Goal: Task Accomplishment & Management: Complete application form

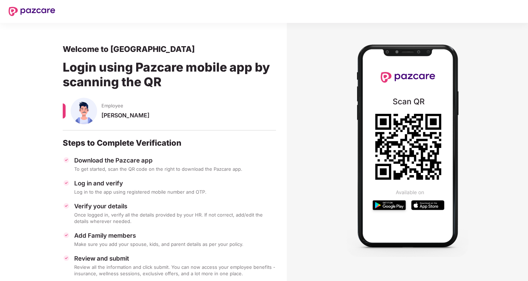
click at [42, 12] on img at bounding box center [32, 11] width 47 height 9
click at [42, 11] on img at bounding box center [32, 11] width 47 height 9
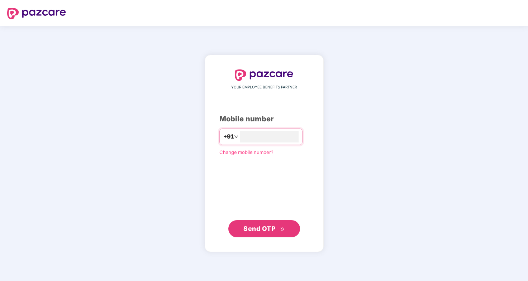
type input "**********"
click at [264, 232] on span "Send OTP" at bounding box center [259, 229] width 32 height 8
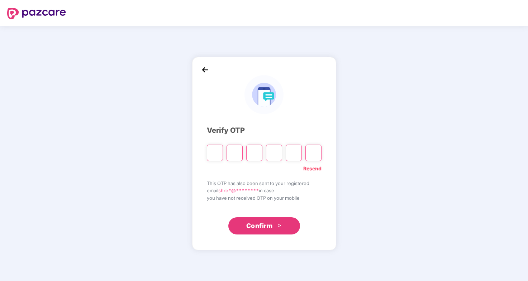
type input "*"
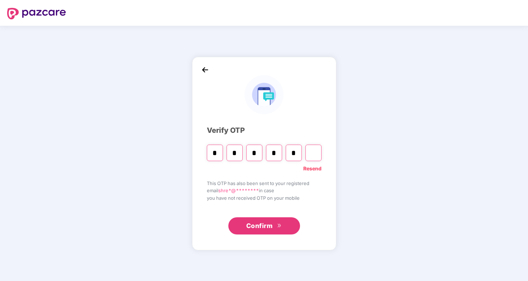
type input "*"
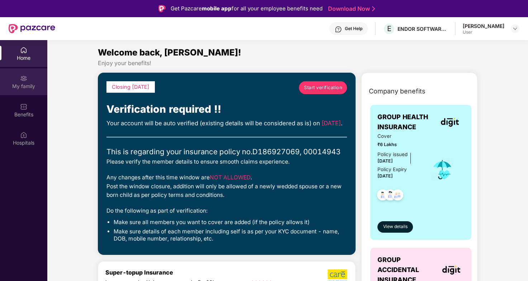
click at [29, 94] on div "My family" at bounding box center [23, 81] width 47 height 27
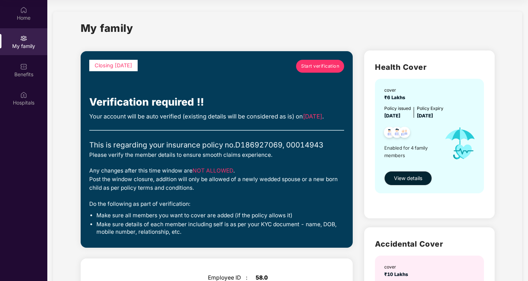
scroll to position [5, 0]
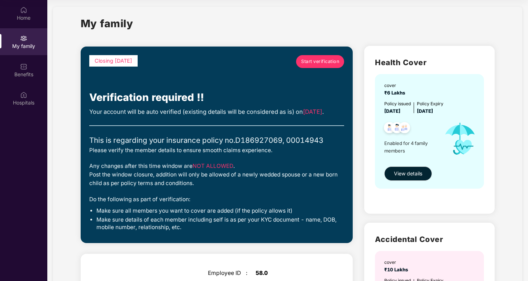
click at [314, 67] on link "Start verification" at bounding box center [320, 61] width 48 height 13
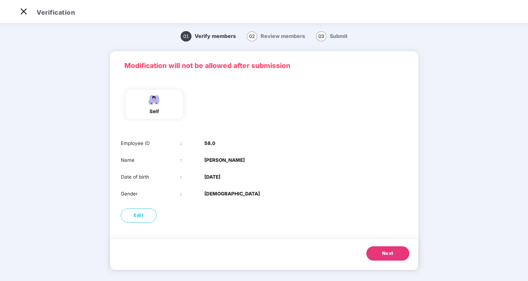
click at [376, 252] on button "Next" at bounding box center [387, 254] width 43 height 14
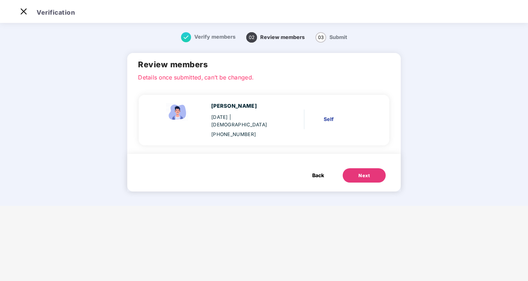
click at [369, 172] on div "Next" at bounding box center [364, 175] width 11 height 7
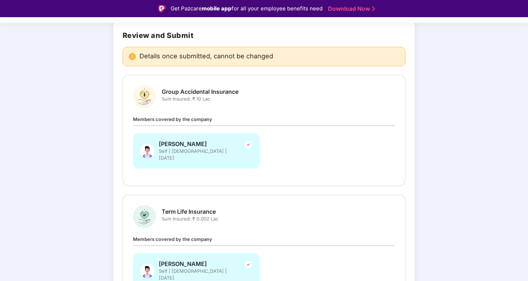
scroll to position [97, 0]
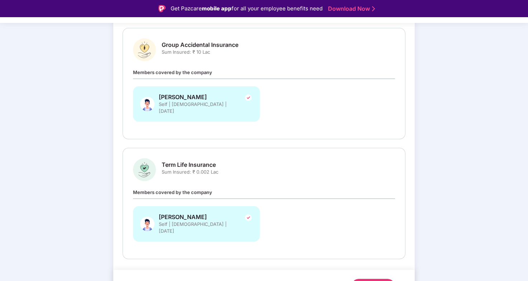
click at [392, 279] on button "Submit" at bounding box center [373, 286] width 43 height 14
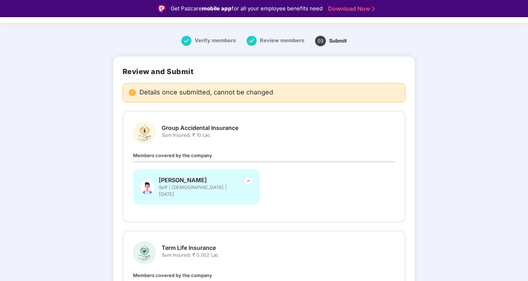
scroll to position [0, 0]
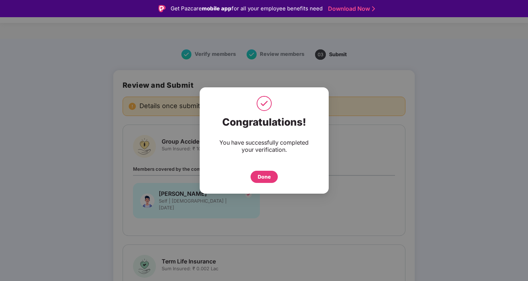
click at [271, 178] on div "Done" at bounding box center [264, 177] width 27 height 12
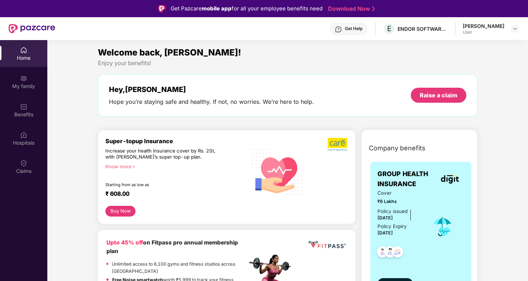
click at [123, 209] on button "Buy Now" at bounding box center [120, 211] width 30 height 11
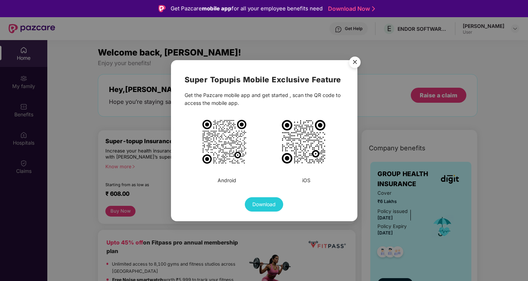
click at [353, 67] on img "Close" at bounding box center [355, 63] width 20 height 20
